Goal: Transaction & Acquisition: Purchase product/service

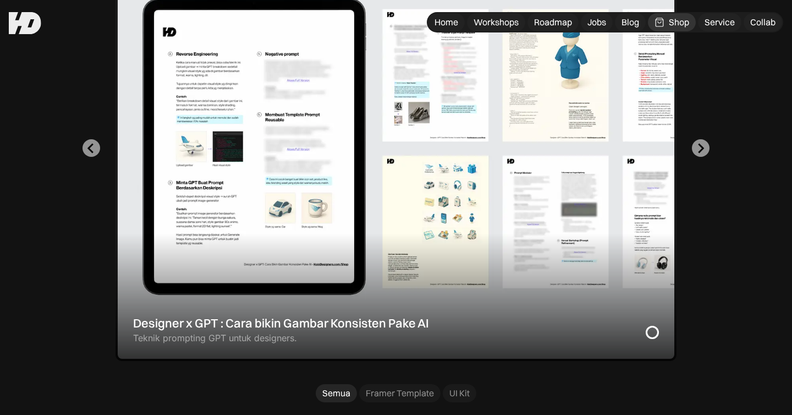
scroll to position [358, 0]
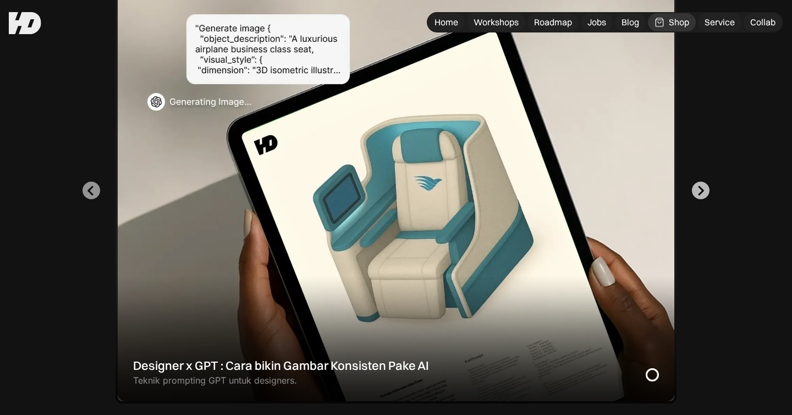
click at [702, 185] on icon "Next slide" at bounding box center [701, 190] width 10 height 10
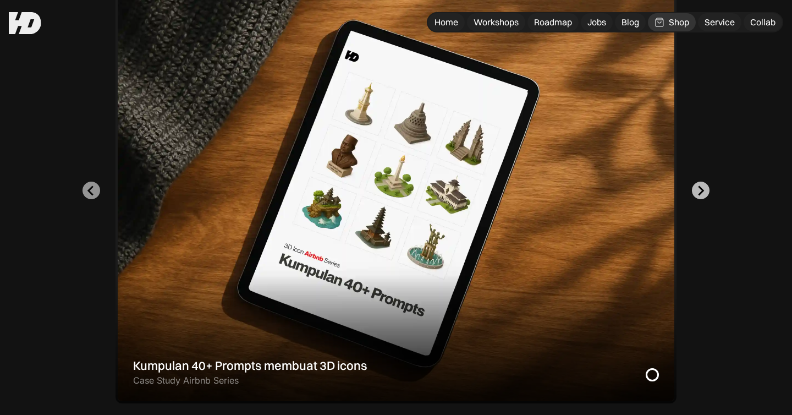
click at [702, 185] on icon "Go to first slide" at bounding box center [701, 190] width 10 height 10
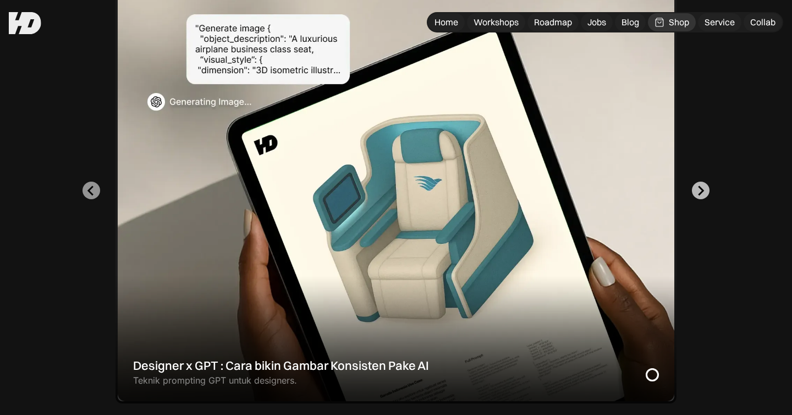
click at [702, 185] on icon "Next slide" at bounding box center [701, 190] width 10 height 10
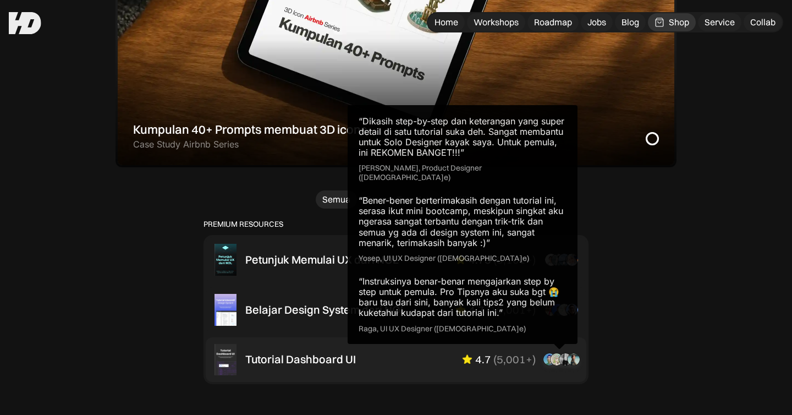
scroll to position [583, 0]
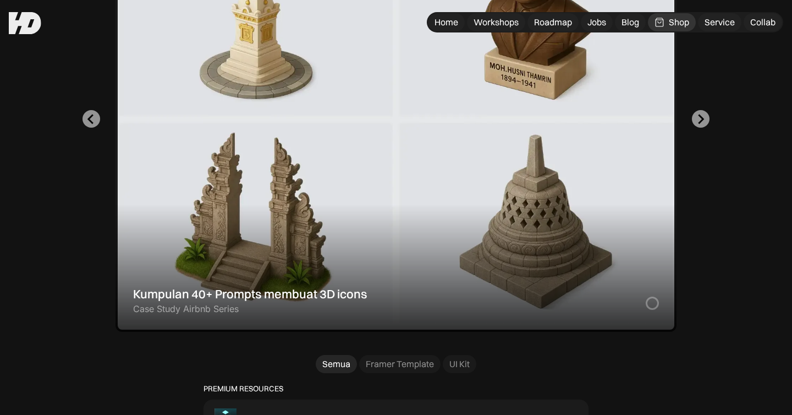
scroll to position [404, 0]
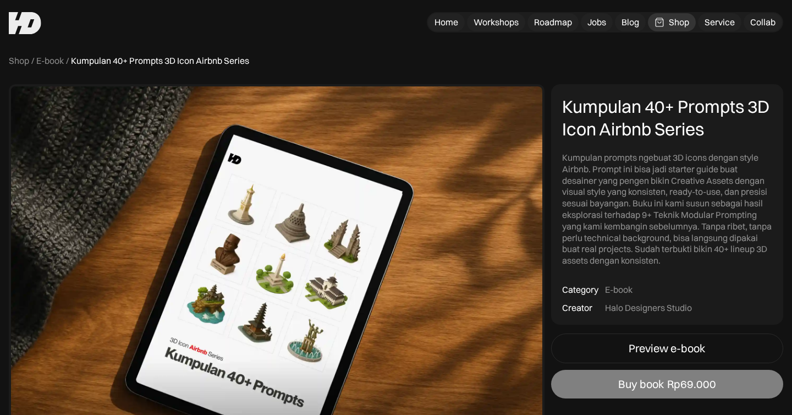
click at [700, 382] on div "Rp69.000" at bounding box center [691, 383] width 49 height 13
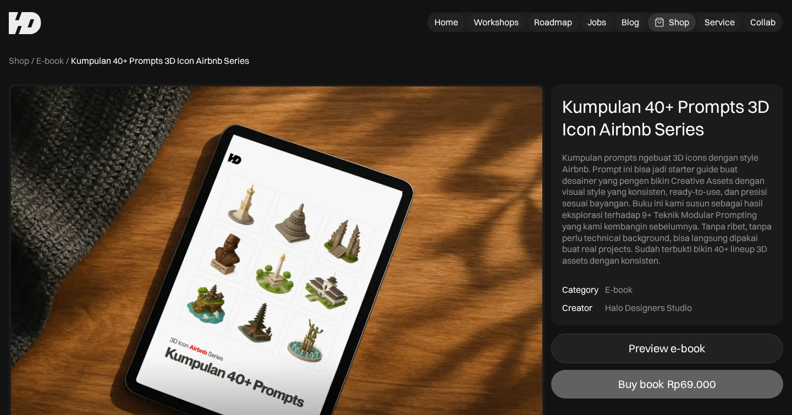
click at [674, 353] on div "Preview e-book" at bounding box center [667, 348] width 76 height 13
